Goal: Task Accomplishment & Management: Use online tool/utility

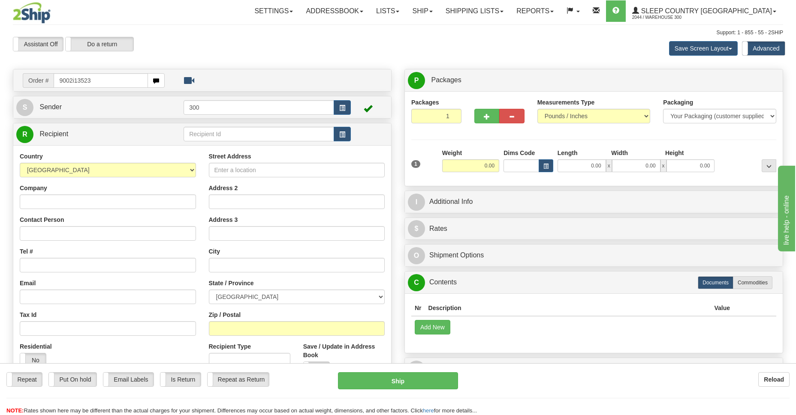
type input "9002i135232"
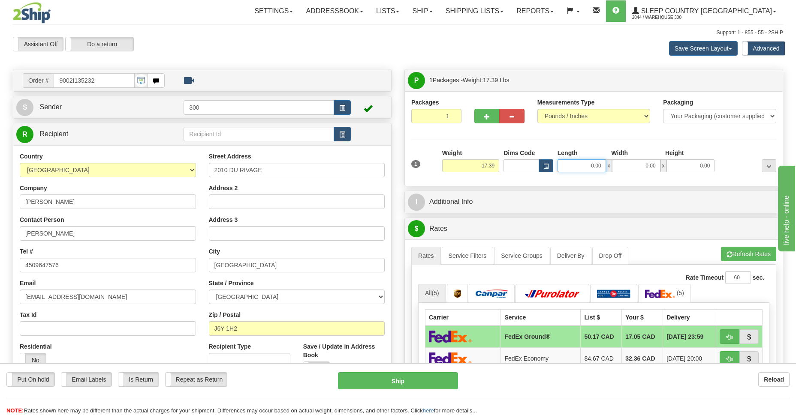
click at [587, 166] on input "0.00" at bounding box center [581, 165] width 48 height 13
type input "10.00"
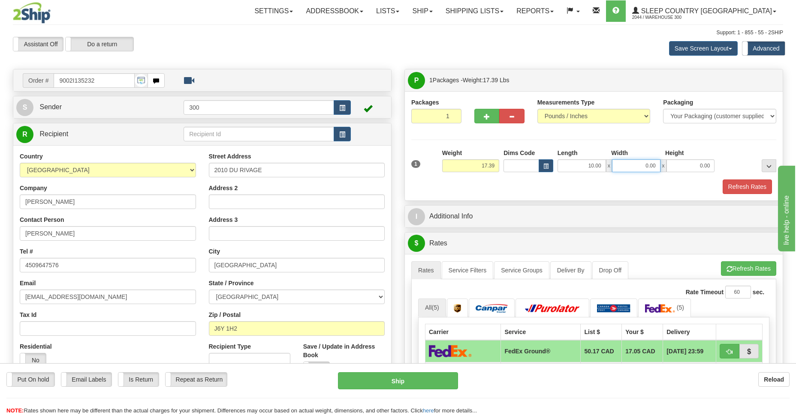
type input "1"
type input "7.00"
type input "2.00"
click at [744, 188] on button "Refresh Rates" at bounding box center [746, 187] width 49 height 15
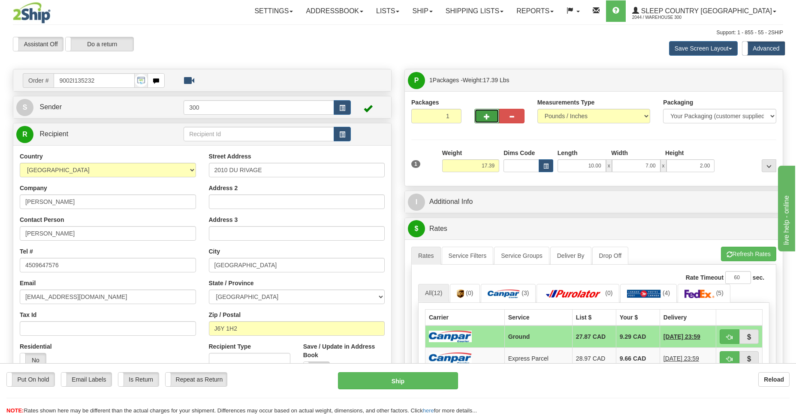
click at [482, 114] on button "button" at bounding box center [486, 116] width 25 height 15
click at [513, 117] on span "button" at bounding box center [511, 117] width 6 height 6
type input "1"
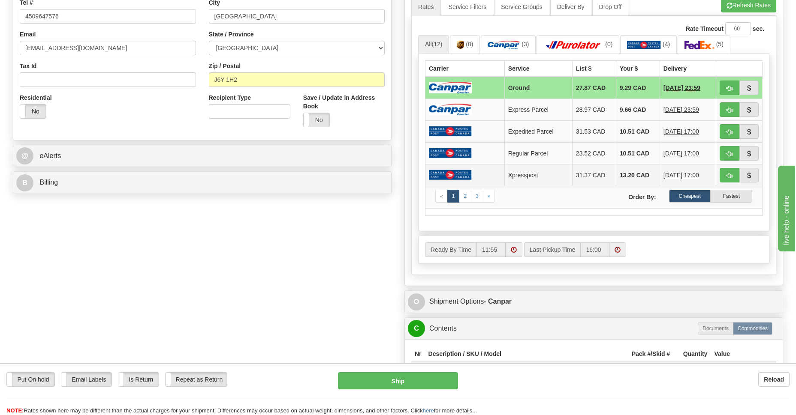
scroll to position [311, 0]
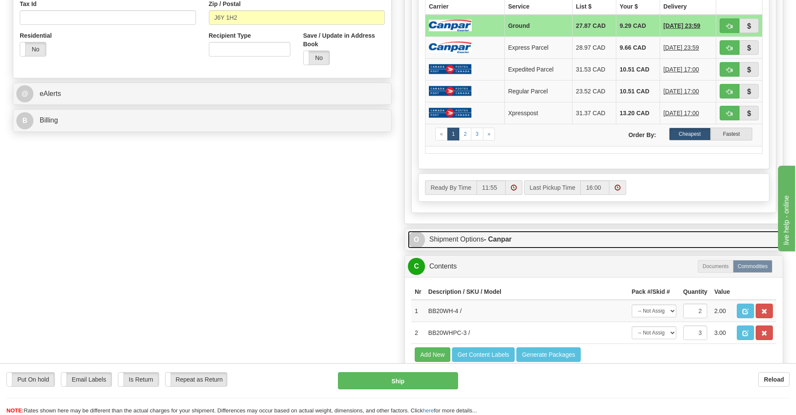
click at [495, 238] on strong "- Canpar" at bounding box center [497, 239] width 28 height 7
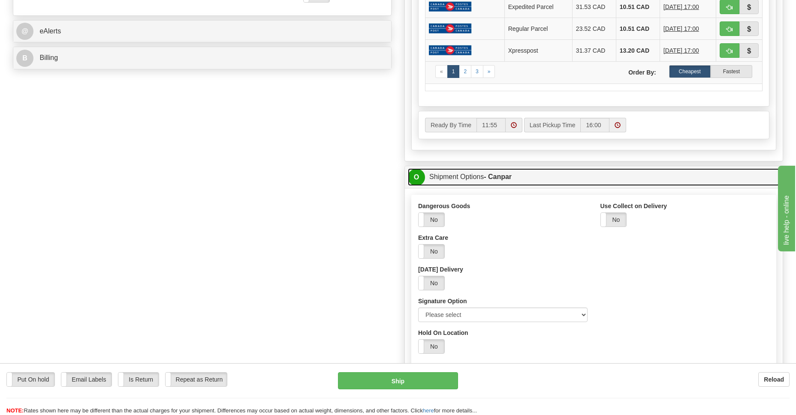
scroll to position [498, 0]
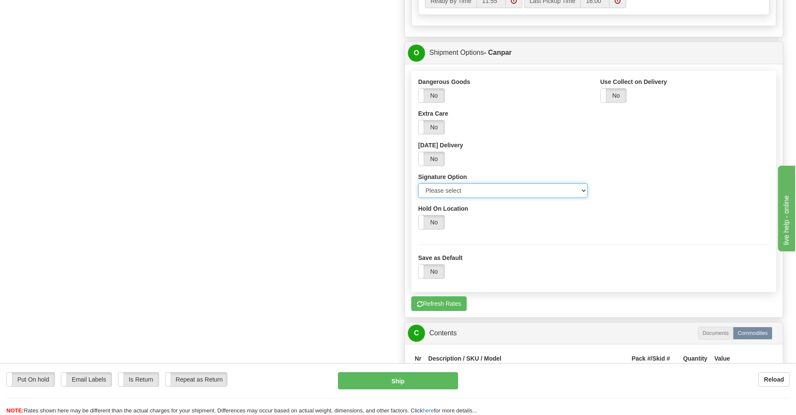
click at [584, 189] on select "Please select No Signature Required Signature Required Adult Signature" at bounding box center [502, 190] width 169 height 15
select select "2"
click at [418, 183] on select "Please select No Signature Required Signature Required Adult Signature" at bounding box center [502, 190] width 169 height 15
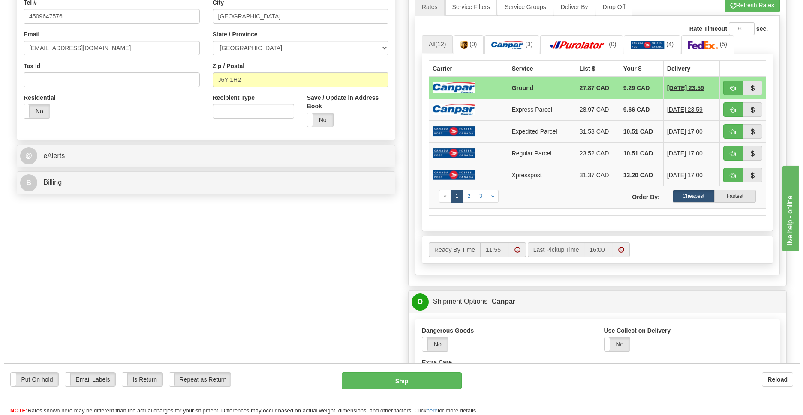
scroll to position [374, 0]
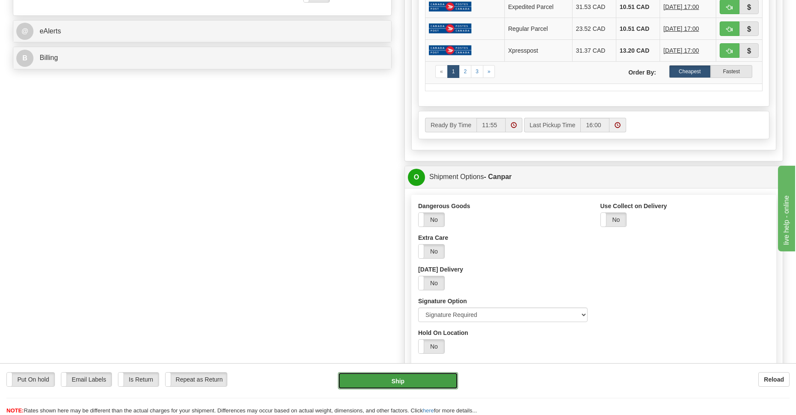
click at [381, 379] on button "Ship" at bounding box center [398, 380] width 120 height 17
type input "1"
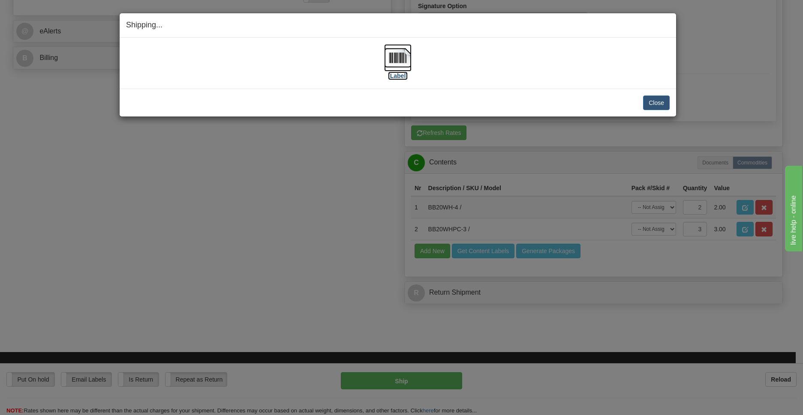
click at [393, 57] on img at bounding box center [397, 57] width 27 height 27
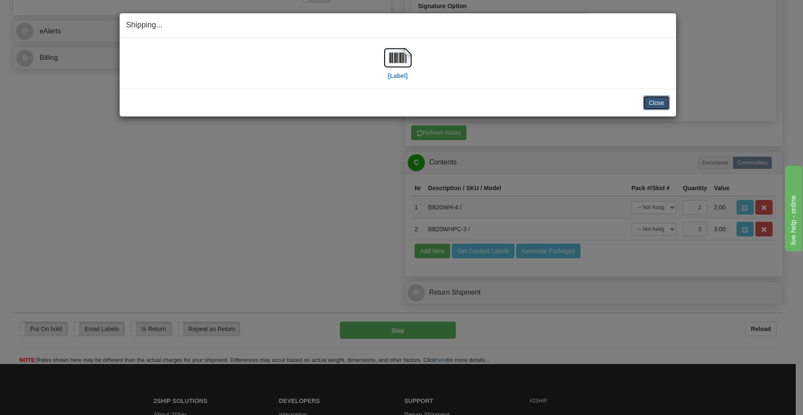
click at [658, 105] on button "Close" at bounding box center [656, 103] width 27 height 15
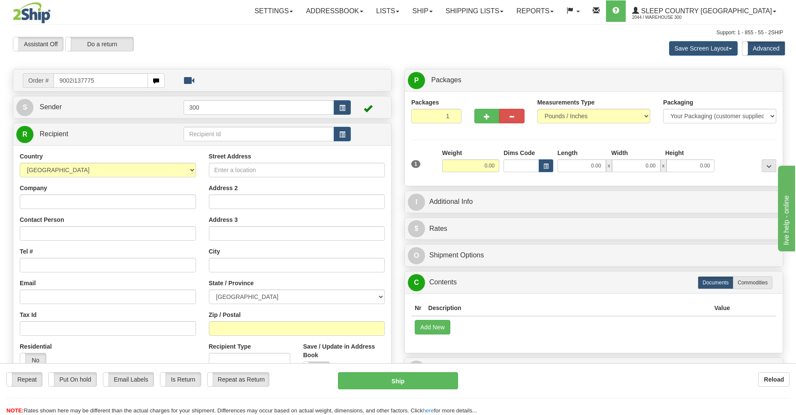
type input "9002i137775"
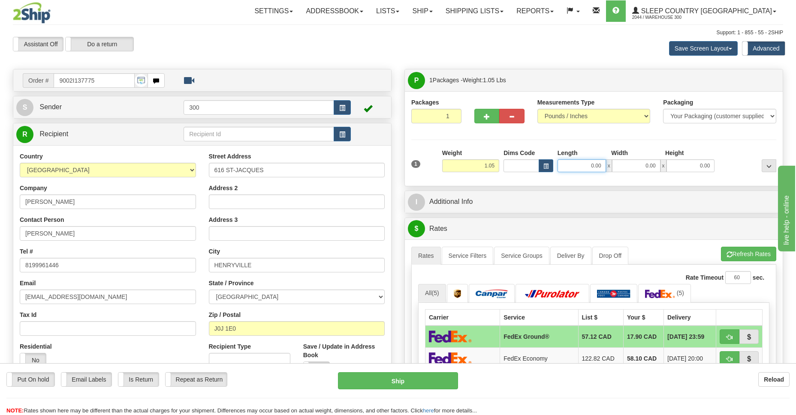
click at [580, 163] on input "0.00" at bounding box center [581, 165] width 48 height 13
type input "10.00"
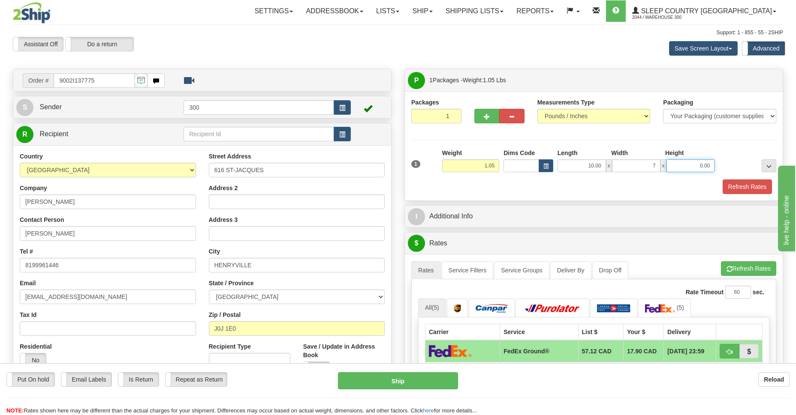
type input "7.00"
type input "2.00"
click at [751, 190] on button "Refresh Rates" at bounding box center [746, 187] width 49 height 15
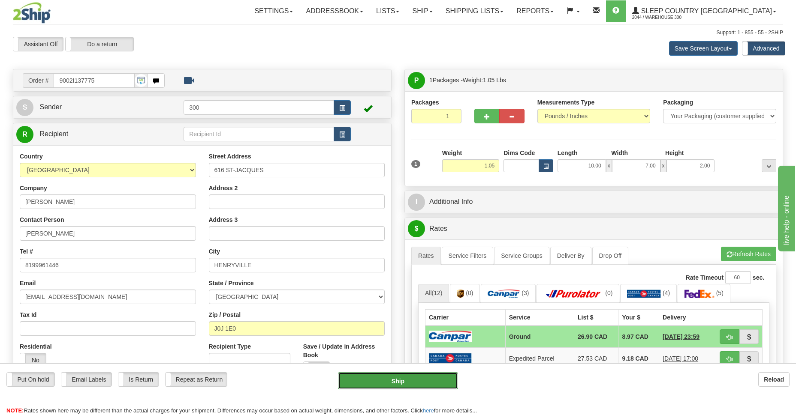
click at [409, 382] on button "Ship" at bounding box center [398, 380] width 120 height 17
type input "1"
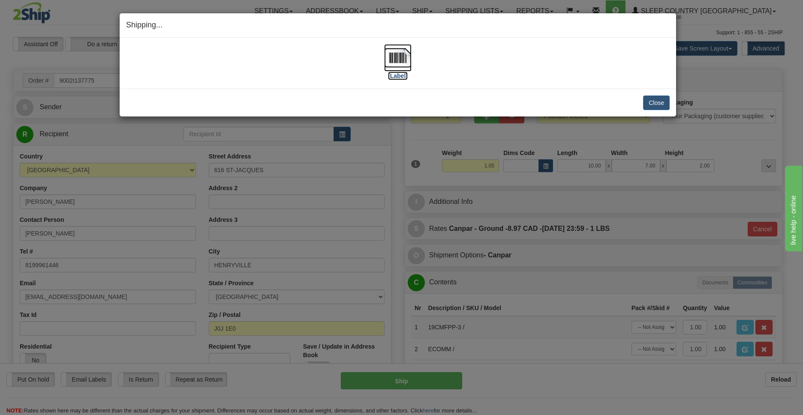
click at [390, 60] on img at bounding box center [397, 57] width 27 height 27
